Goal: Contribute content: Add original content to the website for others to see

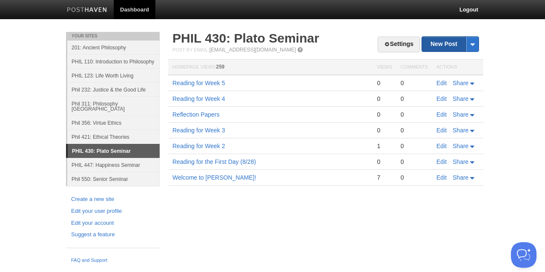
click at [434, 46] on link "New Post" at bounding box center [450, 44] width 57 height 15
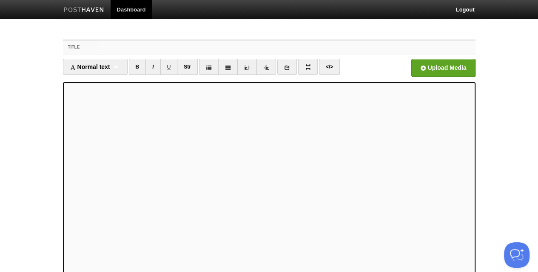
click at [174, 50] on input "Title" at bounding box center [286, 47] width 378 height 14
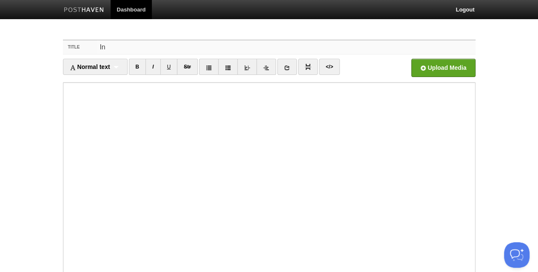
type input "I"
type input "C"
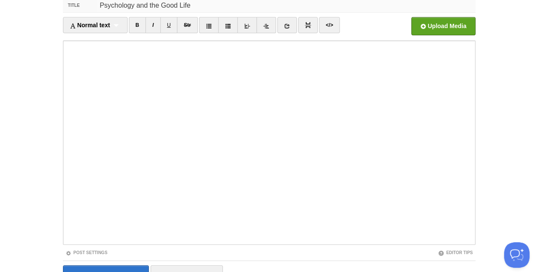
scroll to position [87, 0]
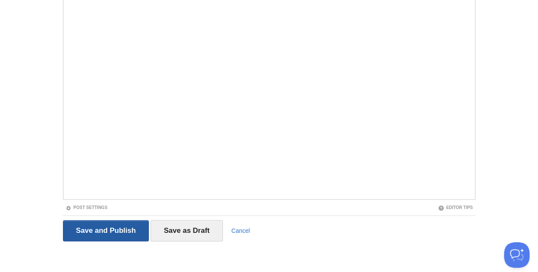
type input "Psychology and the Good Life"
click at [96, 222] on input "Save and Publish" at bounding box center [106, 230] width 86 height 21
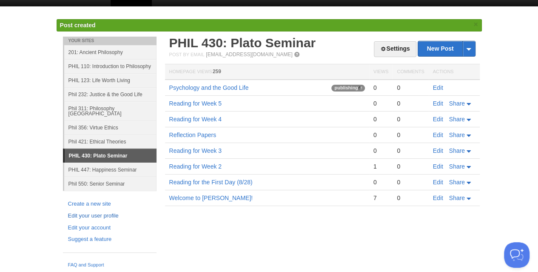
scroll to position [5, 0]
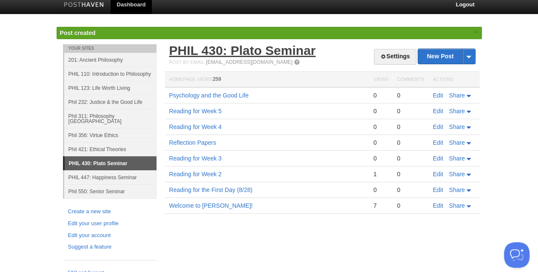
click at [214, 50] on link "PHIL 430: Plato Seminar" at bounding box center [242, 50] width 147 height 14
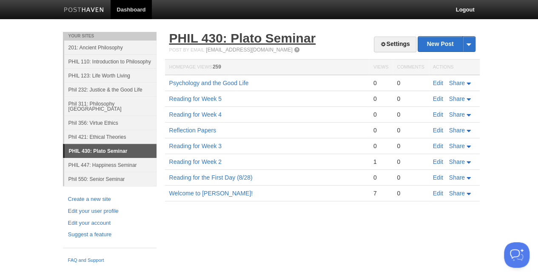
scroll to position [0, 0]
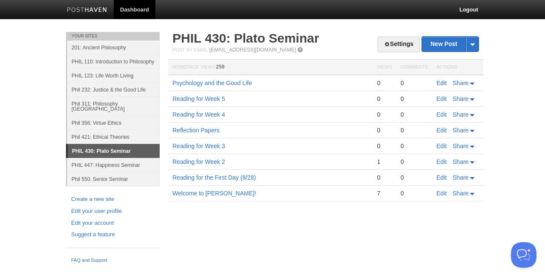
click at [439, 83] on link "Edit" at bounding box center [441, 83] width 10 height 7
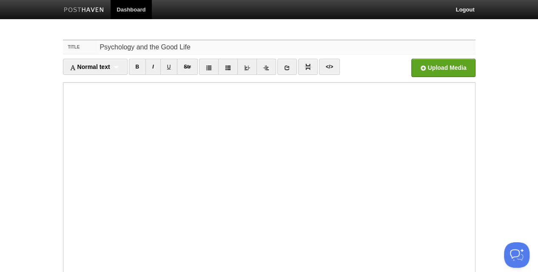
drag, startPoint x: 192, startPoint y: 48, endPoint x: 91, endPoint y: 54, distance: 100.6
click at [91, 54] on div "Title Psychology and the Good Life" at bounding box center [269, 47] width 413 height 14
type input "A"
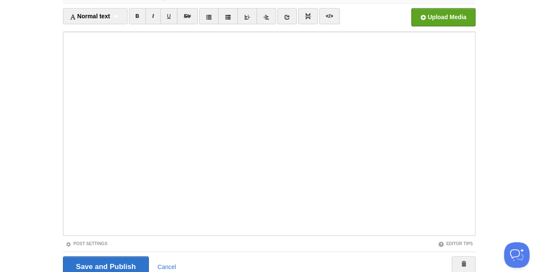
scroll to position [87, 0]
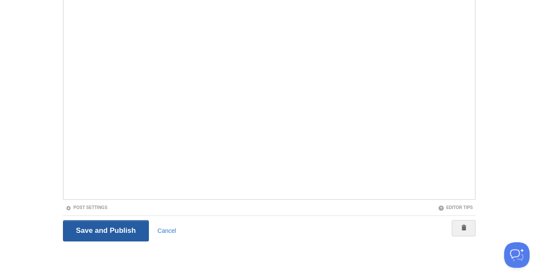
type input "Upcoming [PERSON_NAME]-Approved Lecture"
click at [103, 230] on input "Save and Publish" at bounding box center [106, 230] width 86 height 21
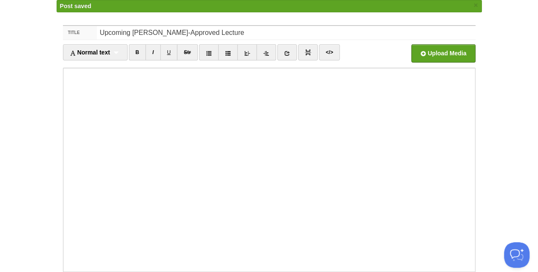
scroll to position [5, 0]
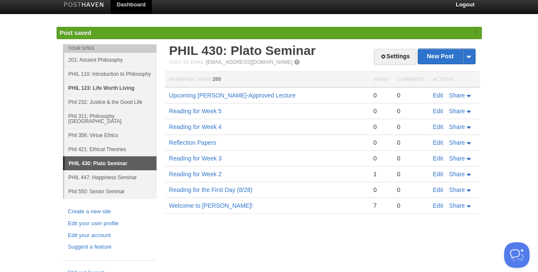
click at [100, 88] on link "PHIL 123: Life Worth Living" at bounding box center [110, 88] width 92 height 14
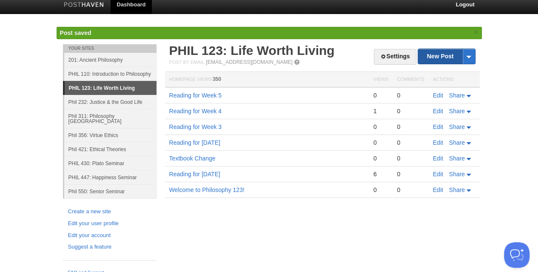
click at [432, 54] on link "New Post" at bounding box center [446, 56] width 57 height 15
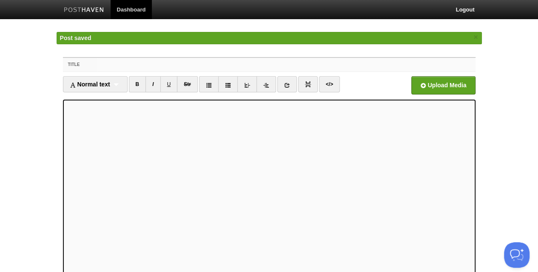
click at [148, 63] on input "Title" at bounding box center [286, 65] width 378 height 14
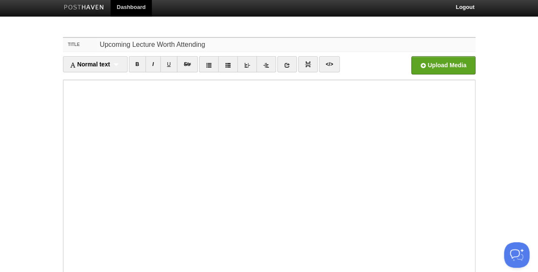
scroll to position [87, 0]
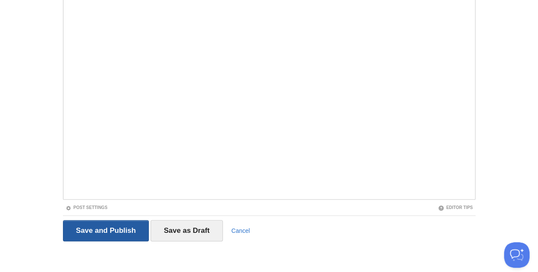
type input "Upcoming Lecture Worth Attending"
click at [118, 227] on input "Save and Publish" at bounding box center [106, 230] width 86 height 21
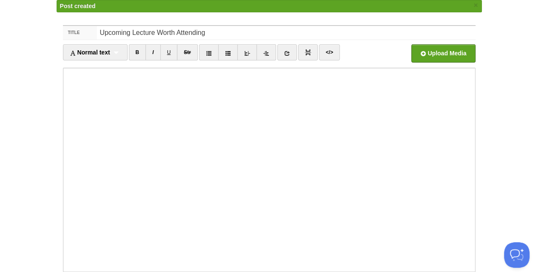
scroll to position [5, 0]
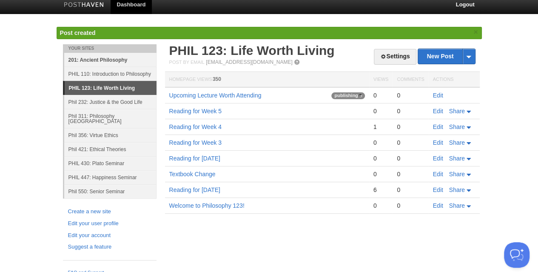
click at [108, 62] on link "201: Ancient Philosophy" at bounding box center [110, 60] width 92 height 14
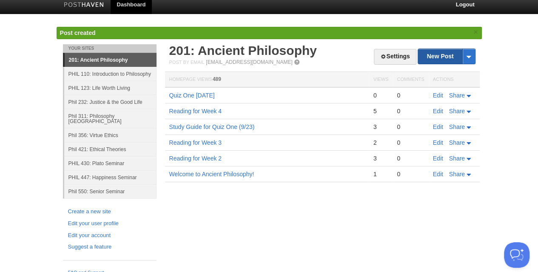
click at [433, 55] on link "New Post" at bounding box center [446, 56] width 57 height 15
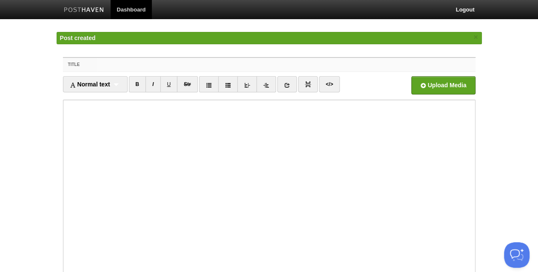
click at [216, 63] on input "Title" at bounding box center [286, 65] width 378 height 14
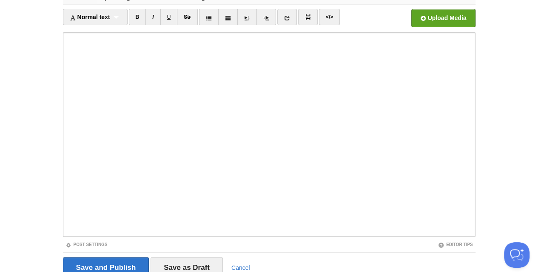
scroll to position [87, 0]
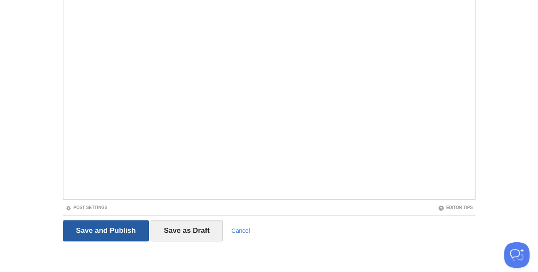
type input "Upcoming Lecture Worth Attending"
click at [69, 227] on input "Save and Publish" at bounding box center [106, 230] width 86 height 21
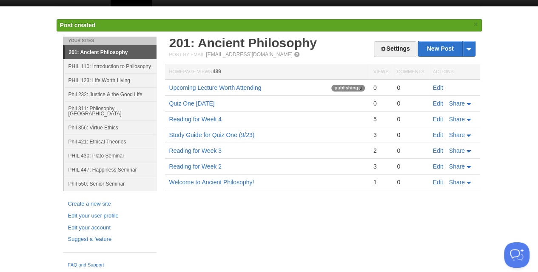
scroll to position [5, 0]
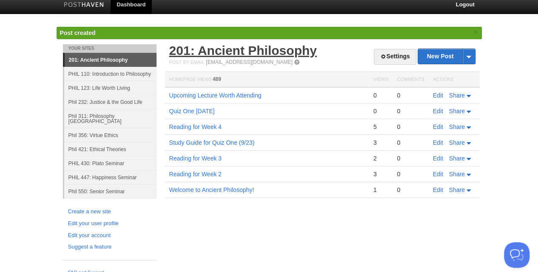
click at [199, 50] on link "201: Ancient Philosophy" at bounding box center [243, 50] width 148 height 14
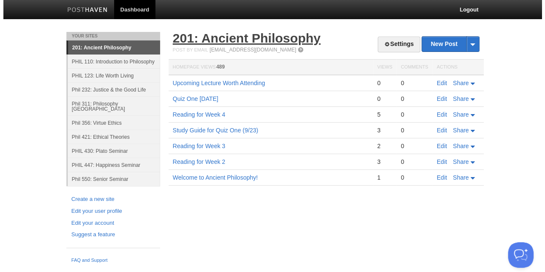
scroll to position [0, 0]
